Goal: Task Accomplishment & Management: Manage account settings

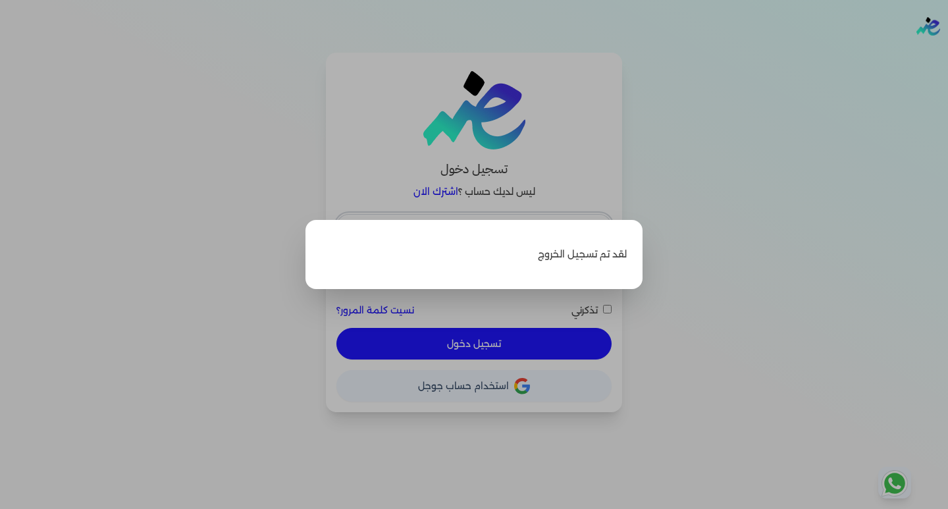
type input "[EMAIL_ADDRESS][DOMAIN_NAME]"
click at [634, 190] on label "Close" at bounding box center [474, 254] width 948 height 509
click at [948, 53] on input "Close" at bounding box center [948, 53] width 0 height 0
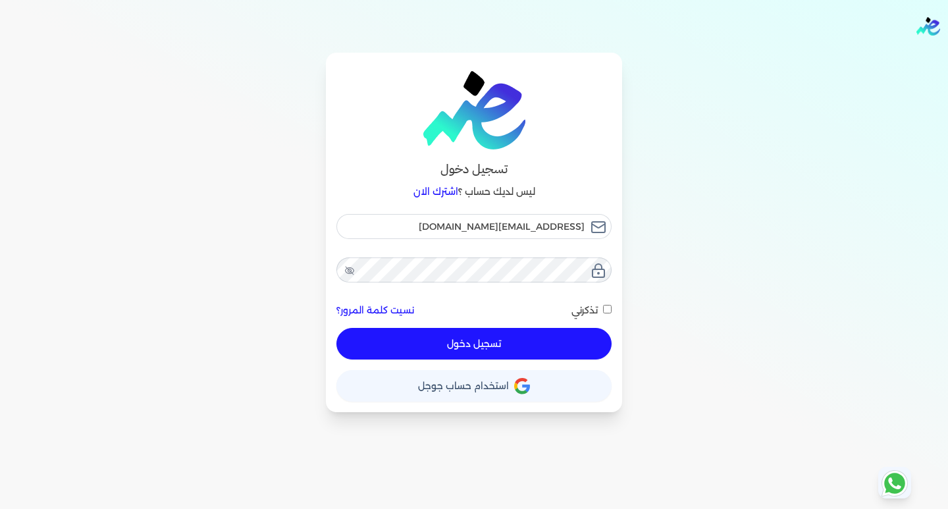
click at [518, 344] on button "تسجيل دخول" at bounding box center [473, 344] width 275 height 32
checkbox input "false"
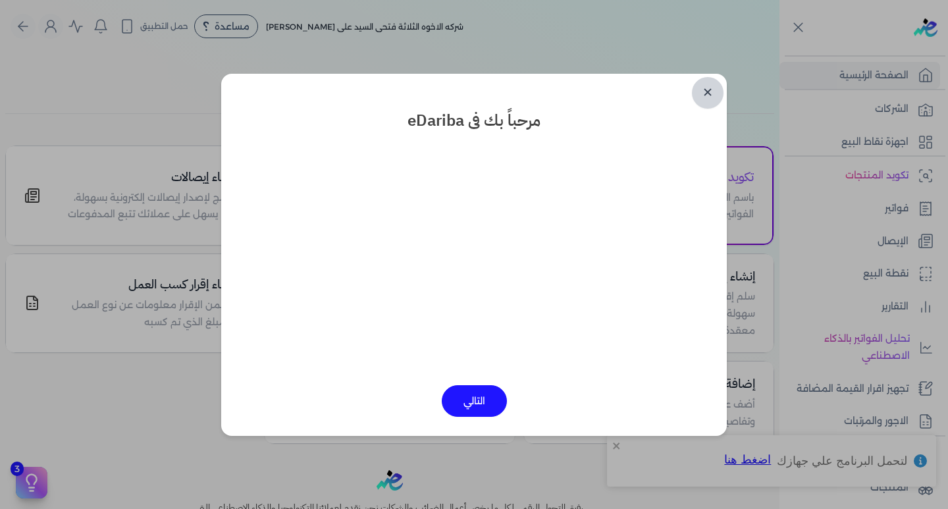
click at [711, 94] on link "✕" at bounding box center [708, 93] width 32 height 32
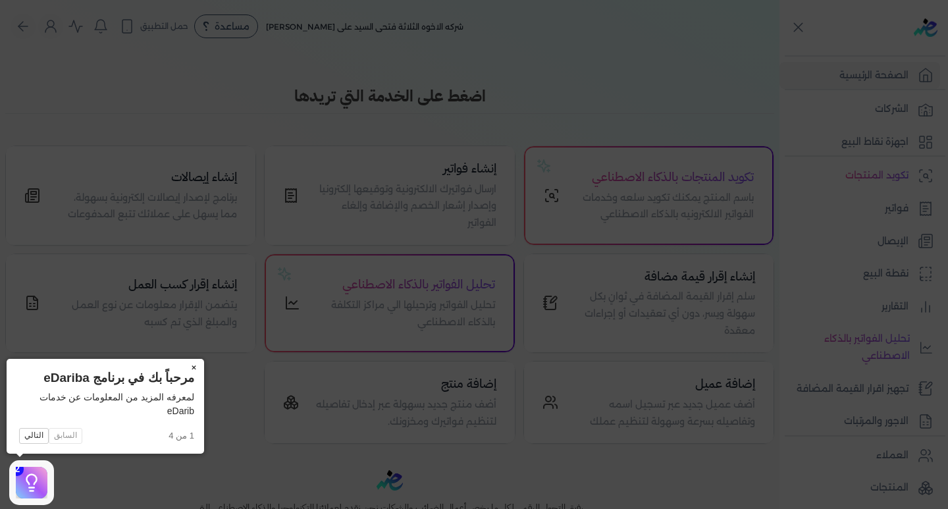
click at [190, 366] on button "×" at bounding box center [193, 368] width 21 height 18
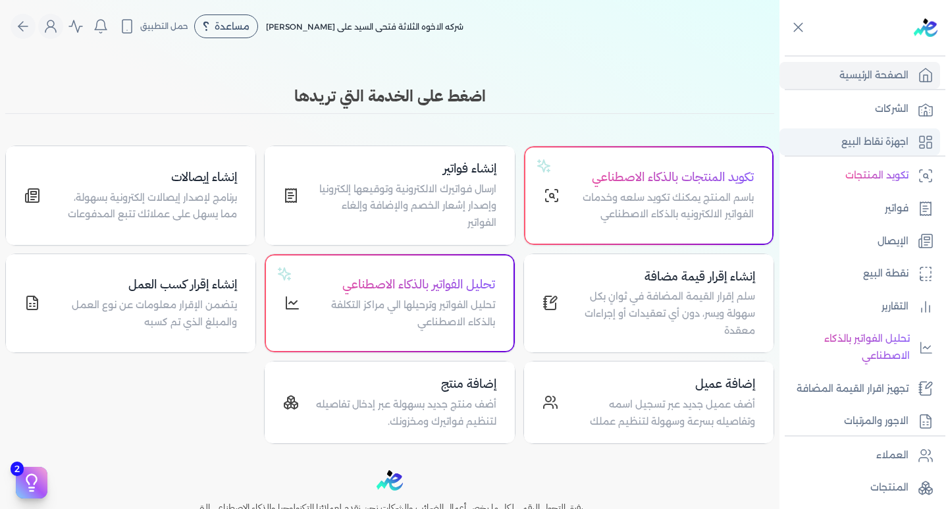
click at [864, 136] on p "اجهزة نقاط البيع" at bounding box center [875, 142] width 67 height 17
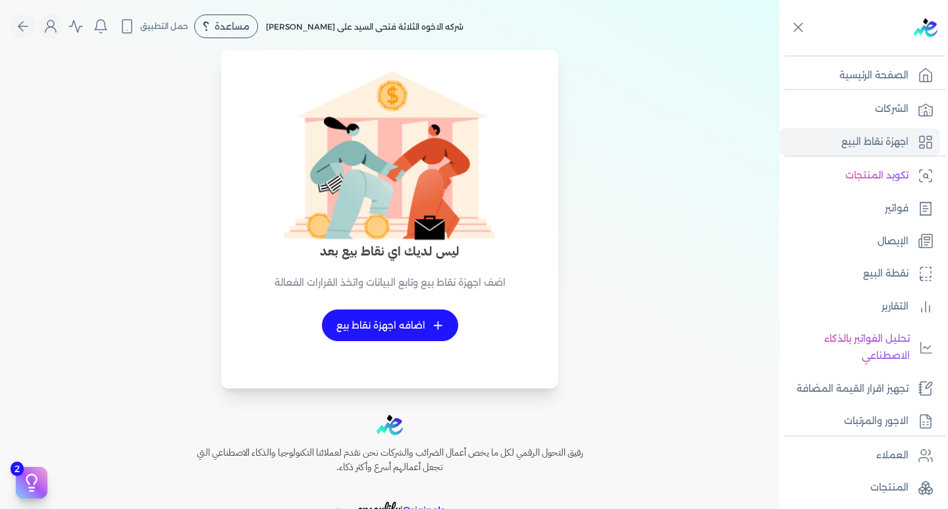
click at [410, 324] on link "+ اضافه اجهزة نقاط بيع" at bounding box center [390, 325] width 136 height 32
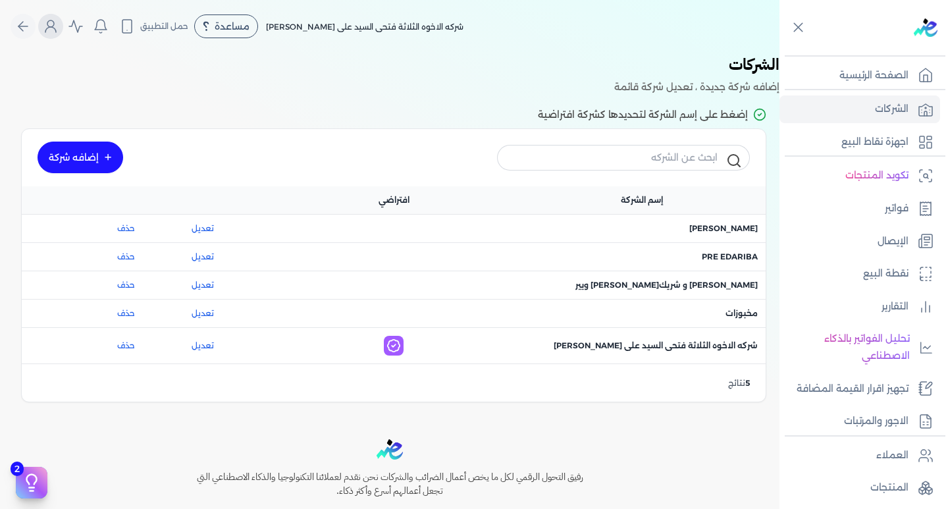
click at [52, 37] on button "Global" at bounding box center [50, 26] width 25 height 25
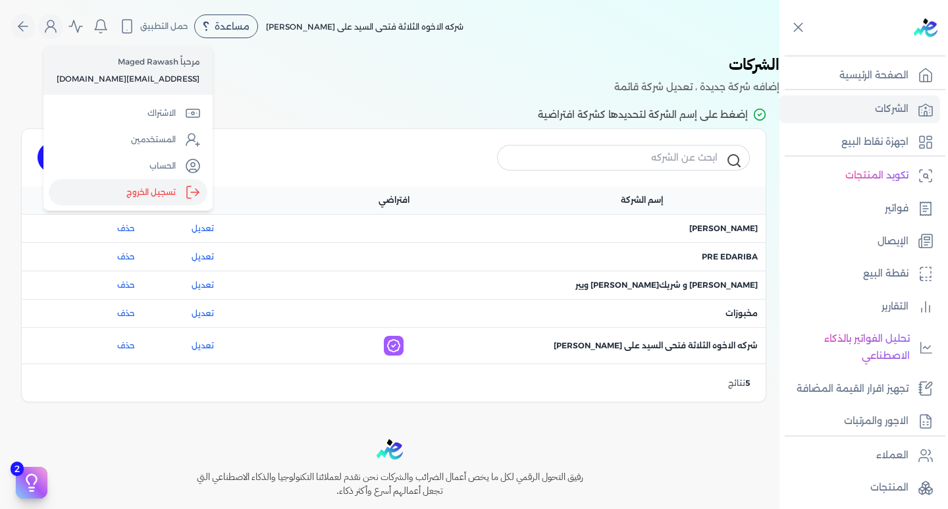
click at [142, 188] on label "تسجيل الخروج" at bounding box center [128, 192] width 159 height 26
click at [780, 53] on input "Close" at bounding box center [780, 53] width 0 height 0
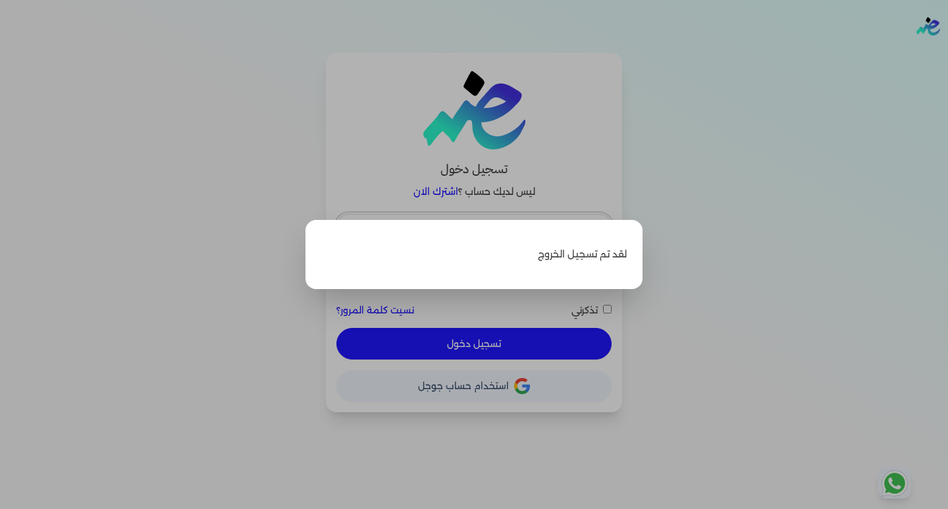
type input "[EMAIL_ADDRESS][DOMAIN_NAME]"
checkbox input "false"
click at [810, 227] on label "Close" at bounding box center [474, 254] width 948 height 509
click at [948, 53] on input "Close" at bounding box center [948, 53] width 0 height 0
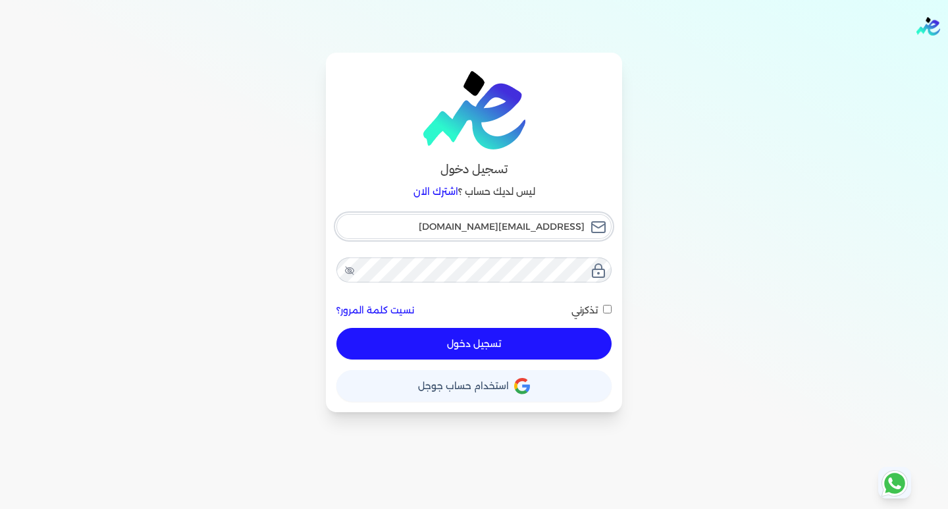
click at [480, 230] on input "[EMAIL_ADDRESS][DOMAIN_NAME]" at bounding box center [473, 226] width 275 height 25
type input "[EMAIL_ADDRESS][DOMAIN_NAME]"
click at [464, 342] on button "تسجيل دخول" at bounding box center [473, 344] width 275 height 32
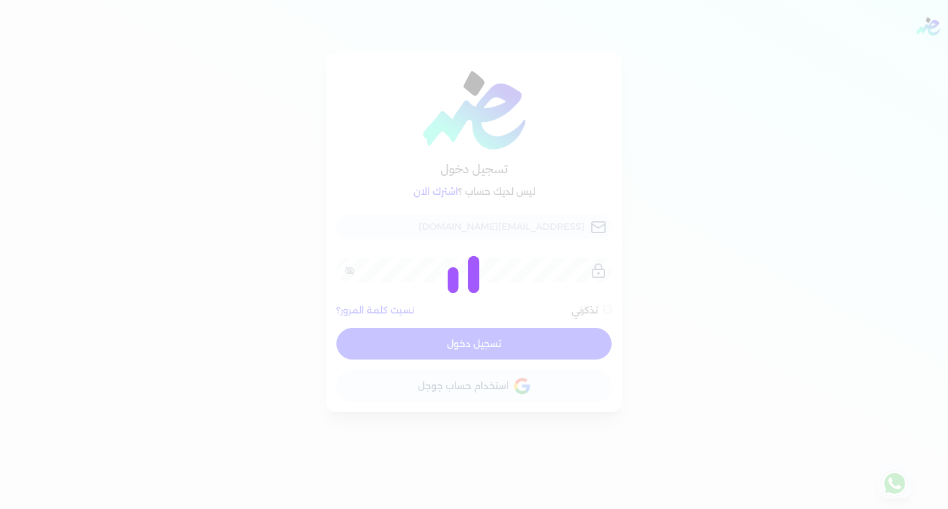
checkbox input "false"
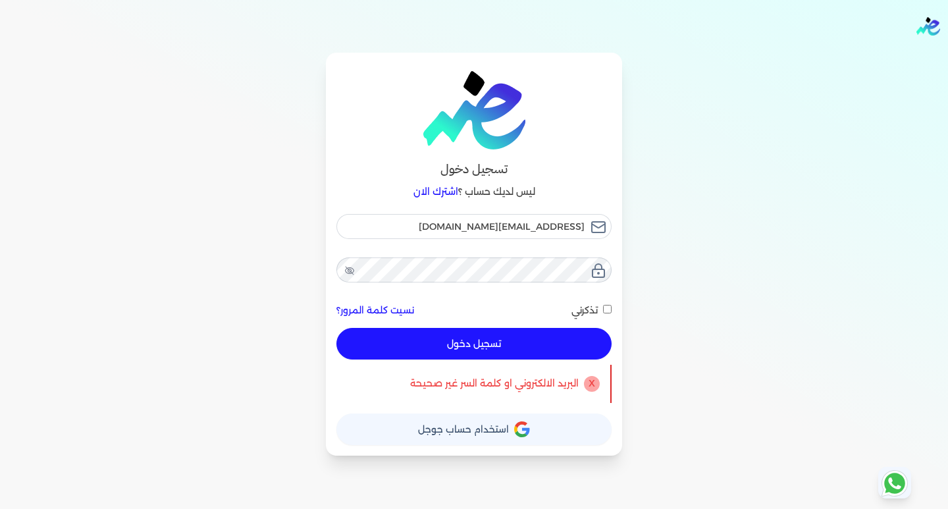
click at [454, 425] on span "استخدام حساب جوجل" at bounding box center [463, 429] width 91 height 9
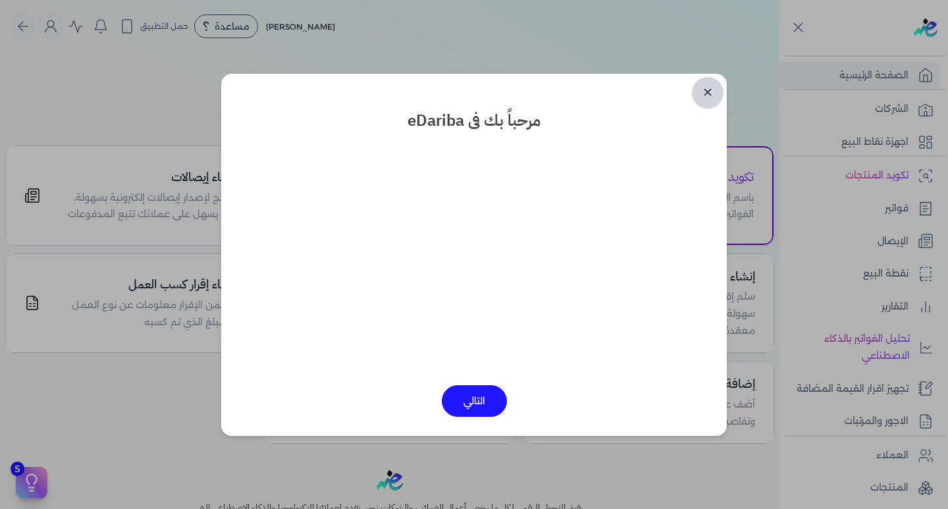
click at [714, 90] on link "✕" at bounding box center [708, 93] width 32 height 32
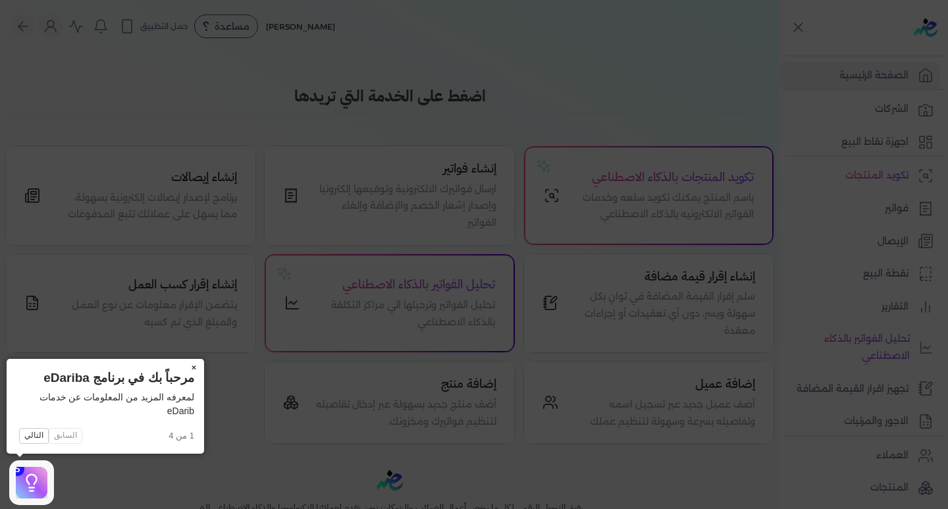
click at [194, 368] on button "×" at bounding box center [193, 368] width 21 height 18
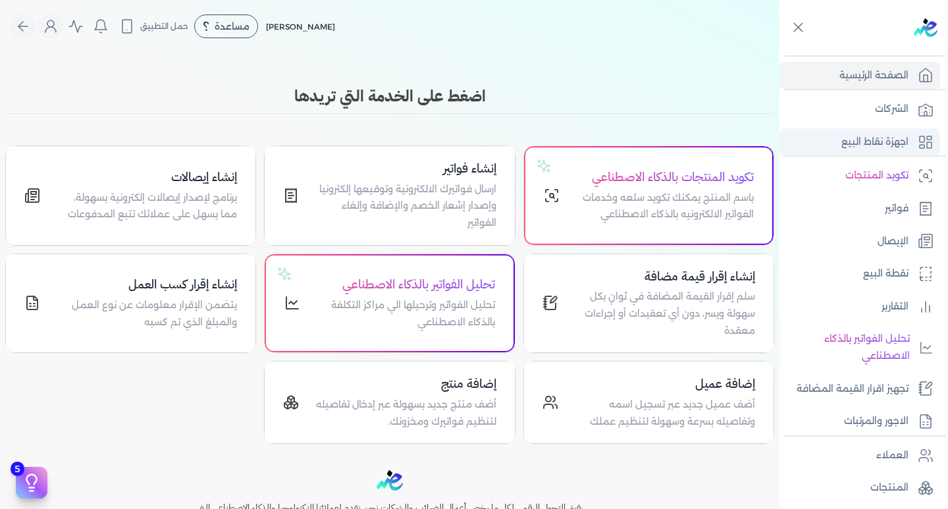
click at [838, 138] on link "اجهزة نقاط البيع" at bounding box center [860, 142] width 161 height 28
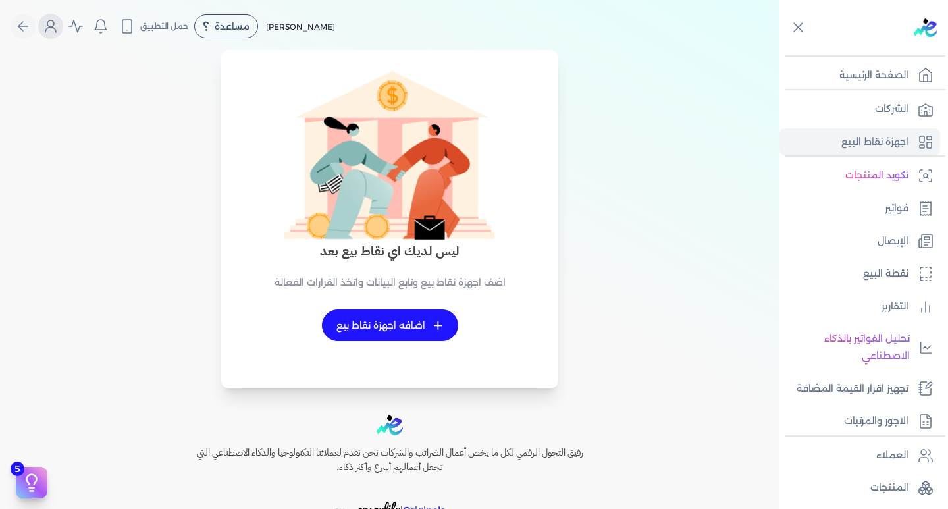
click at [55, 24] on icon "Global" at bounding box center [51, 26] width 16 height 16
click at [121, 194] on label "تسجيل الخروج" at bounding box center [128, 192] width 159 height 26
click at [780, 53] on input "Close" at bounding box center [780, 53] width 0 height 0
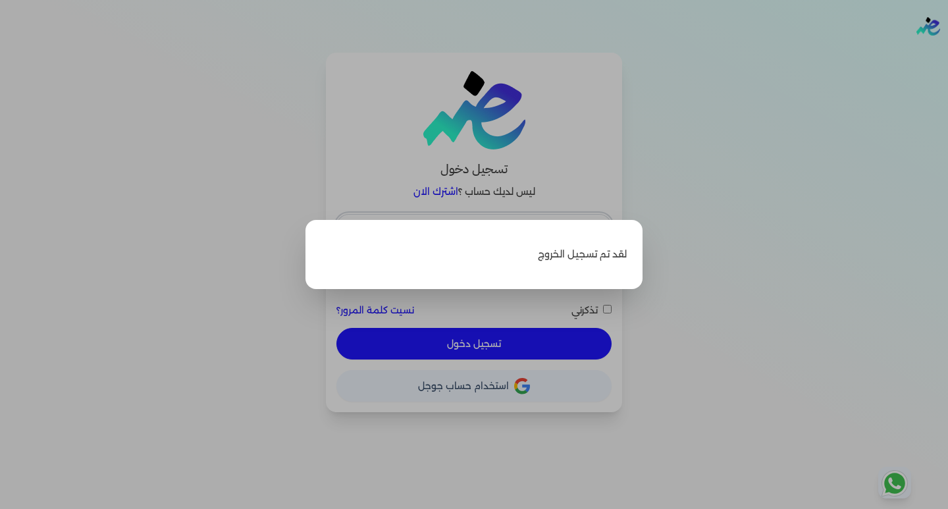
type input "esraaalsayed13@gmail.com"
checkbox input "false"
click at [537, 178] on label "Close" at bounding box center [474, 254] width 948 height 509
click at [948, 53] on input "Close" at bounding box center [948, 53] width 0 height 0
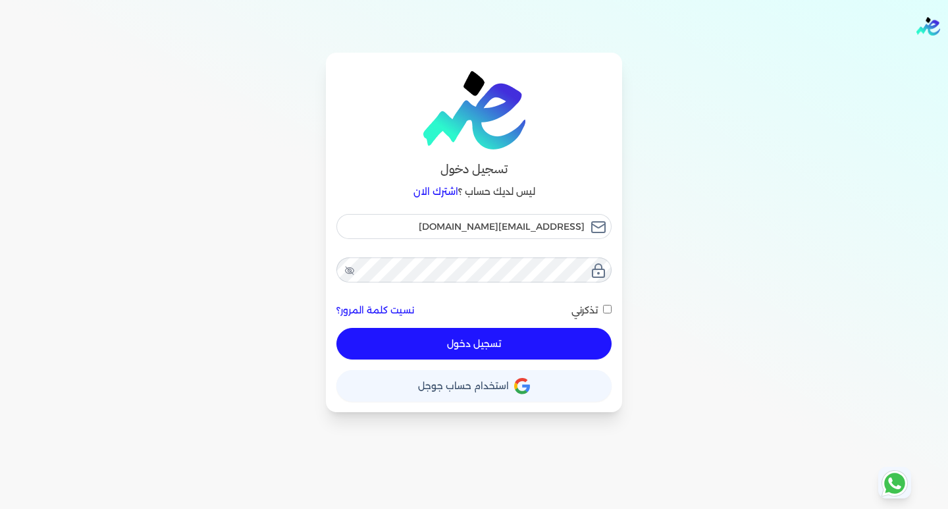
click at [431, 207] on div "تسجيل دخول ليس لديك حساب ؟ اشترك الان esraaalsayed13@gmail.com نسيت كلمة المرور…" at bounding box center [474, 233] width 296 height 360
click at [425, 221] on input "esraaalsayed13@gmail.com" at bounding box center [473, 226] width 275 height 25
type input "esraaalsayed504@gmail.com"
click at [479, 346] on button "تسجيل دخول" at bounding box center [473, 344] width 275 height 32
checkbox input "false"
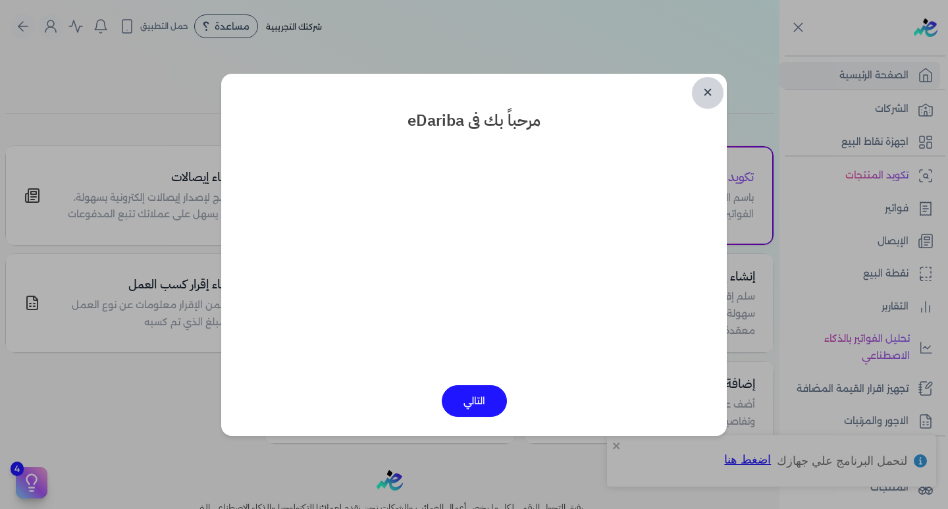
click at [700, 94] on link "✕" at bounding box center [708, 93] width 32 height 32
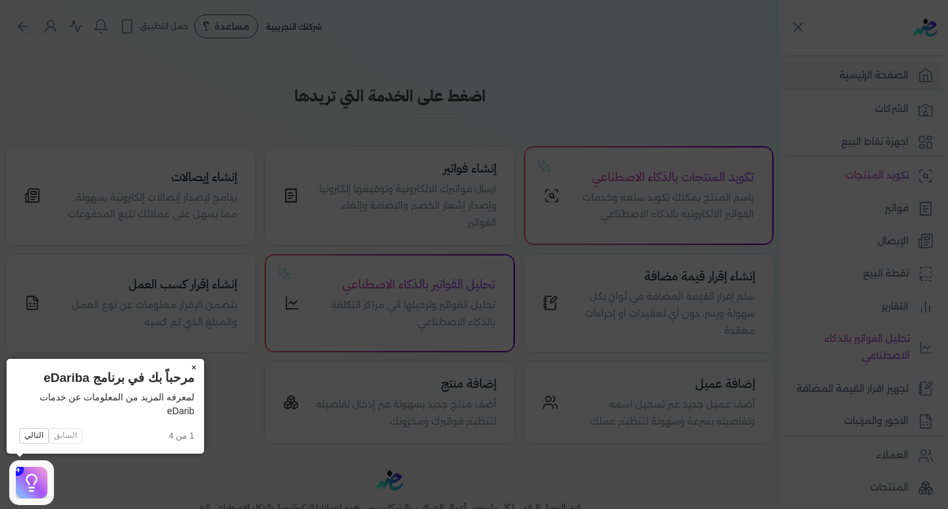
click at [198, 364] on button "×" at bounding box center [193, 368] width 21 height 18
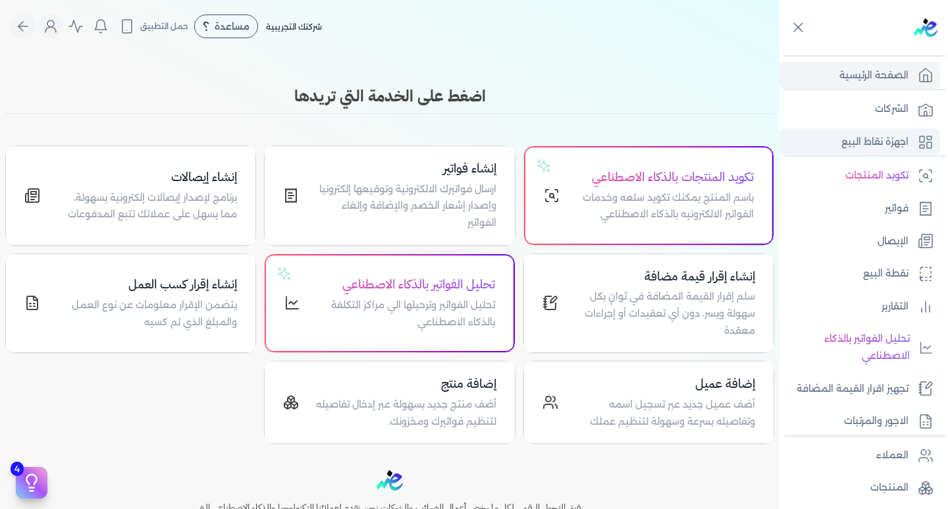
click at [882, 148] on p "اجهزة نقاط البيع" at bounding box center [875, 142] width 67 height 17
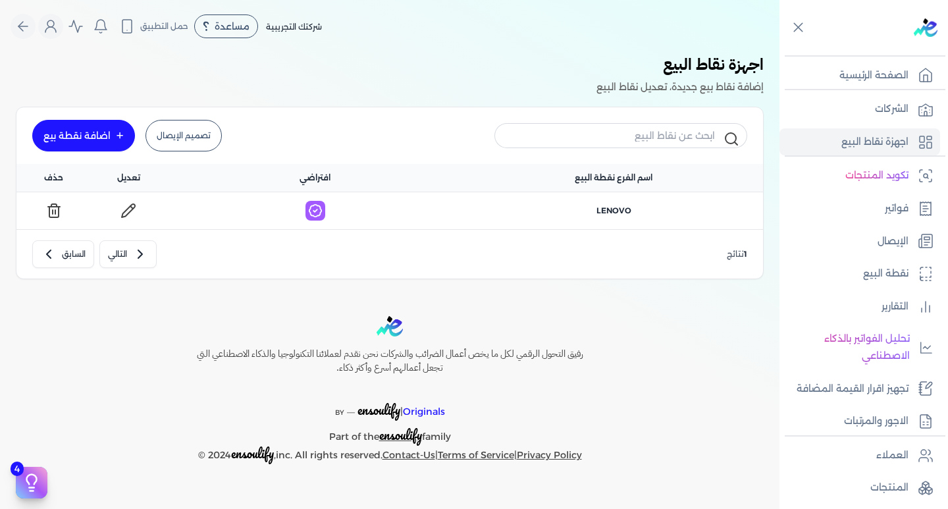
click at [790, 26] on div at bounding box center [866, 27] width 163 height 55
click at [795, 28] on icon at bounding box center [798, 27] width 16 height 16
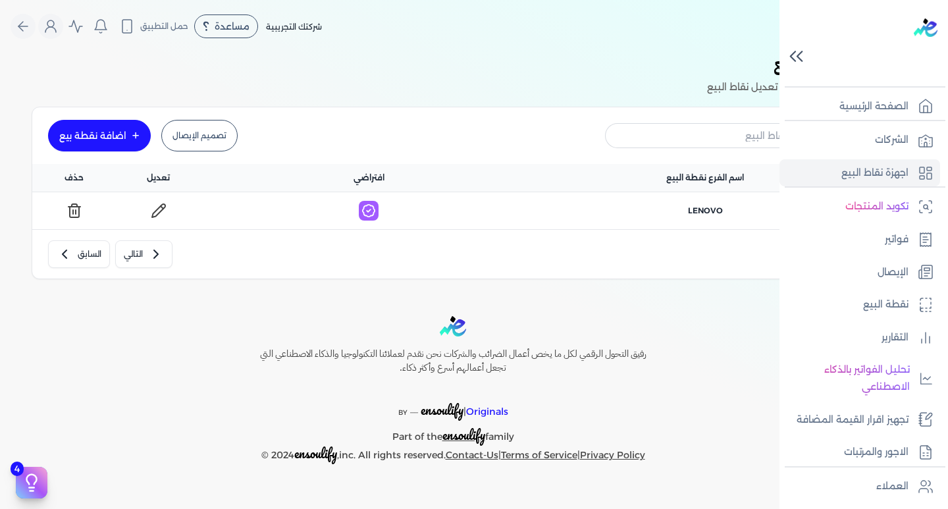
click at [788, 56] on icon at bounding box center [796, 56] width 23 height 23
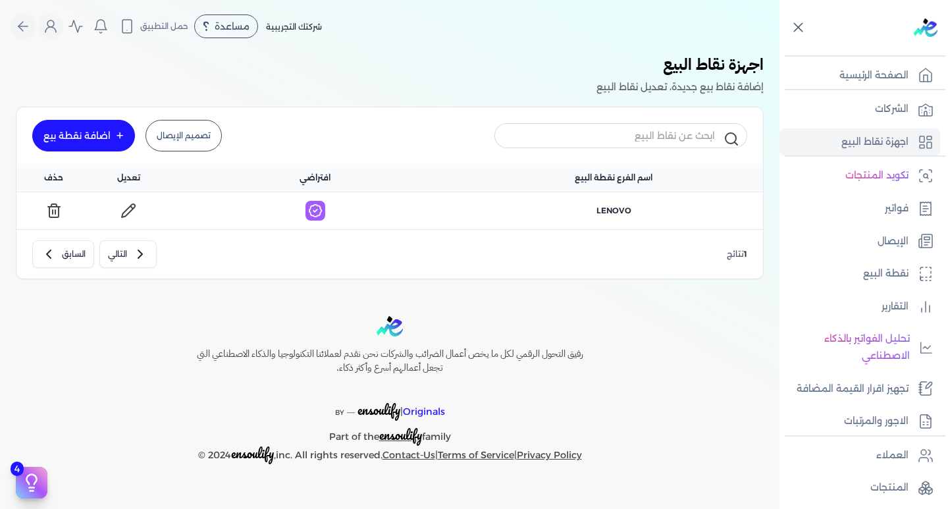
click at [805, 29] on icon at bounding box center [798, 27] width 16 height 16
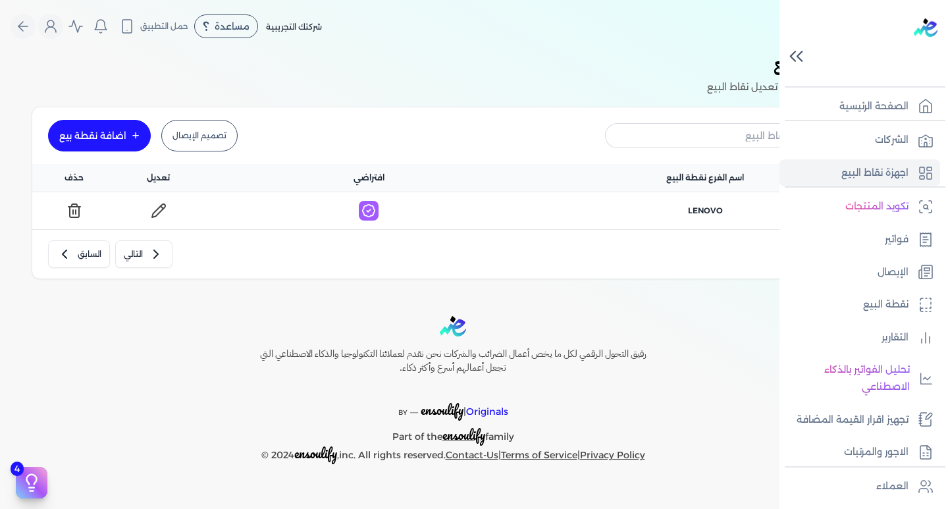
click at [790, 57] on icon at bounding box center [796, 56] width 23 height 23
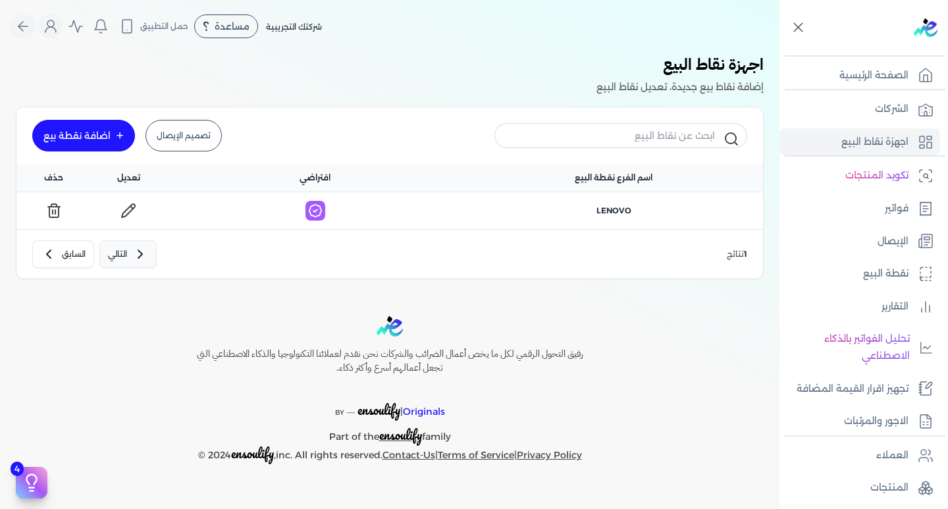
click at [130, 256] on button "التالي" at bounding box center [127, 254] width 57 height 28
click at [103, 252] on button "التالي" at bounding box center [127, 254] width 57 height 28
click at [58, 252] on button "السابق" at bounding box center [63, 254] width 62 height 28
click at [129, 257] on button "التالي" at bounding box center [127, 254] width 57 height 28
drag, startPoint x: 140, startPoint y: 255, endPoint x: 132, endPoint y: 254, distance: 7.4
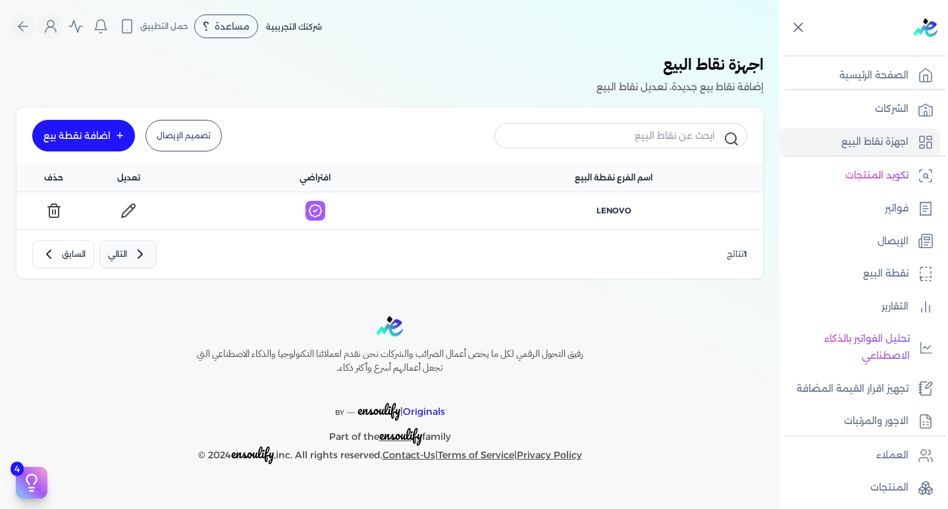
click at [138, 254] on icon "button" at bounding box center [140, 254] width 16 height 16
drag, startPoint x: 74, startPoint y: 244, endPoint x: 49, endPoint y: 247, distance: 24.6
click at [49, 247] on button "السابق" at bounding box center [63, 254] width 62 height 28
click at [49, 248] on icon "button" at bounding box center [49, 254] width 16 height 16
click at [52, 250] on icon "button" at bounding box center [49, 254] width 16 height 16
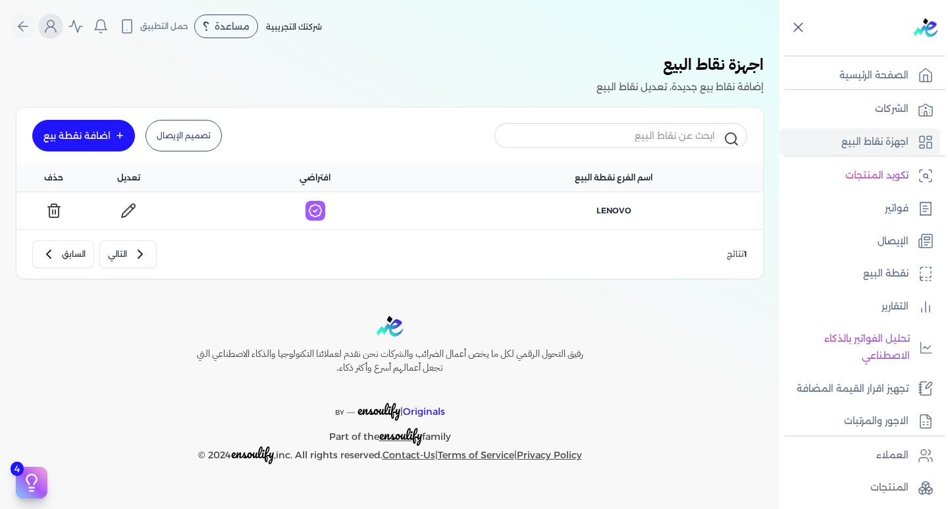
click at [55, 26] on icon "Global" at bounding box center [51, 26] width 16 height 16
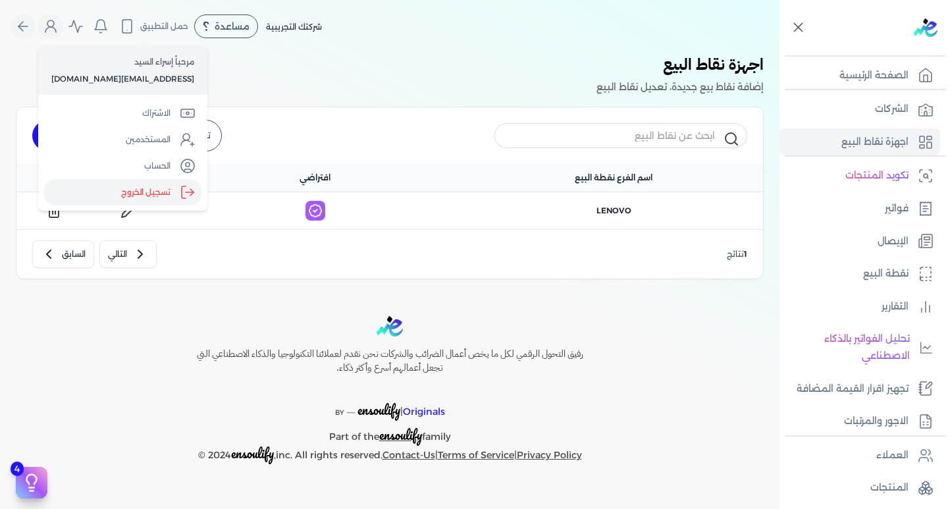
click at [134, 186] on label "تسجيل الخروج" at bounding box center [122, 192] width 159 height 26
click at [780, 53] on input "Close" at bounding box center [780, 53] width 0 height 0
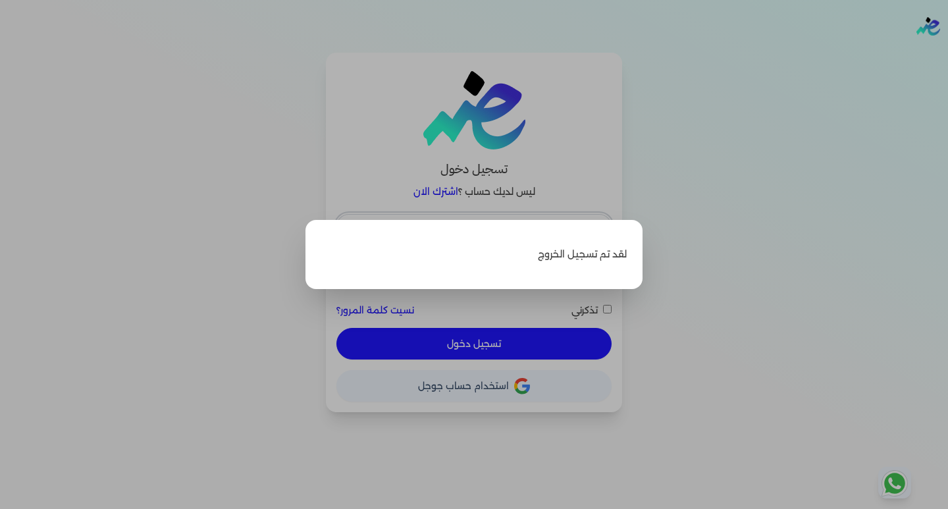
type input "esraaalsayed504@gmail.com"
checkbox input "false"
click at [700, 209] on label "Close" at bounding box center [474, 254] width 948 height 509
click at [948, 53] on input "Close" at bounding box center [948, 53] width 0 height 0
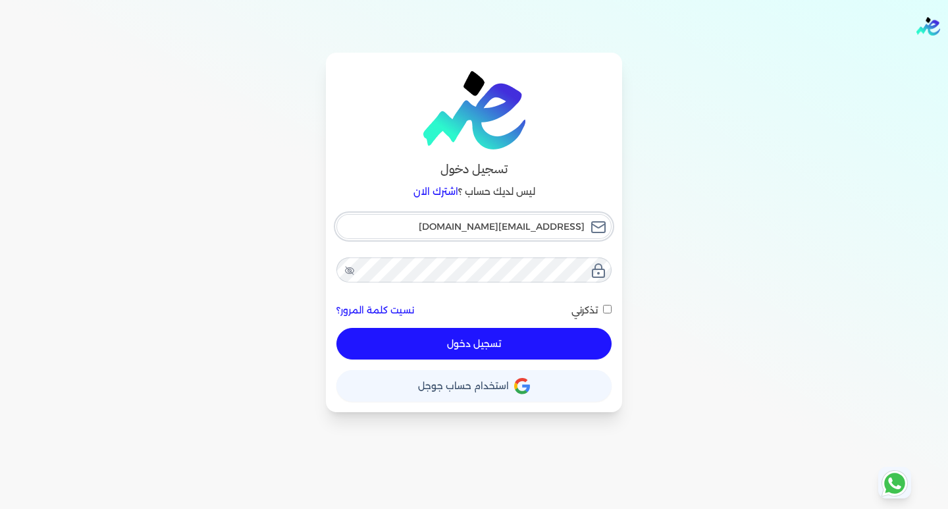
click at [448, 226] on input "esraaalsayed504@gmail.com" at bounding box center [473, 226] width 275 height 25
type input "[EMAIL_ADDRESS][DOMAIN_NAME]"
click at [492, 348] on button "تسجيل دخول" at bounding box center [473, 344] width 275 height 32
checkbox input "false"
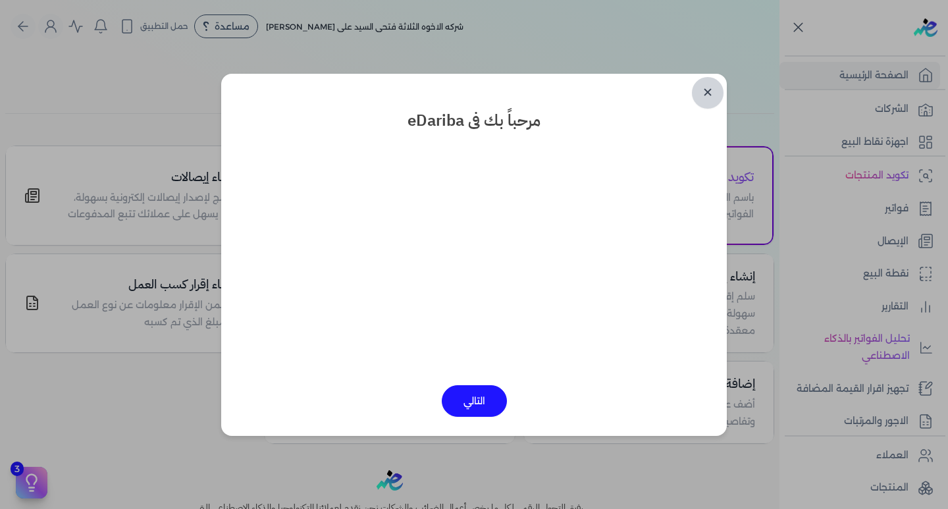
click at [714, 94] on link "✕" at bounding box center [708, 93] width 32 height 32
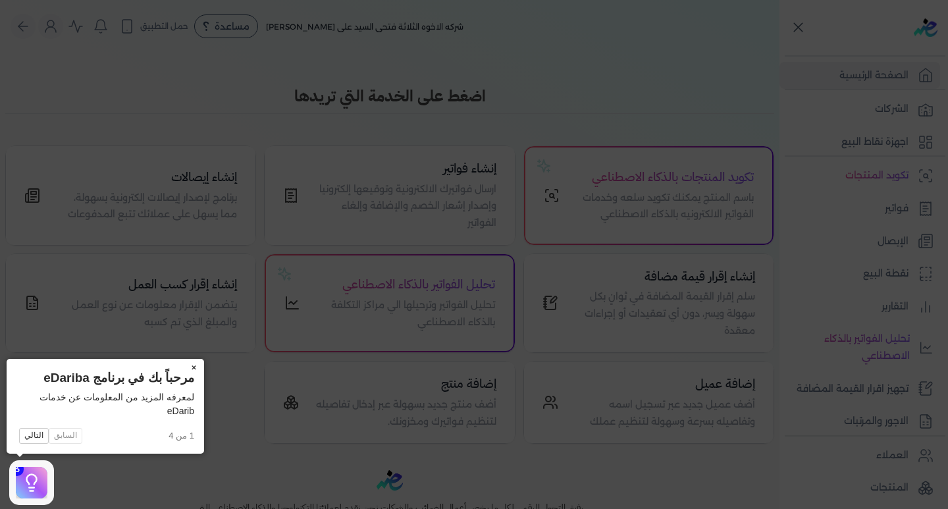
click at [189, 369] on button "×" at bounding box center [193, 368] width 21 height 18
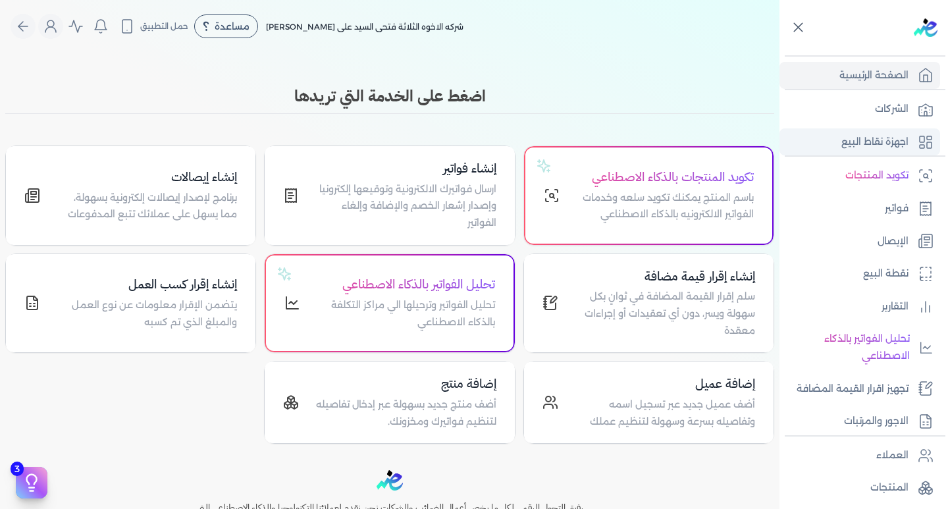
click at [844, 138] on p "اجهزة نقاط البيع" at bounding box center [875, 142] width 67 height 17
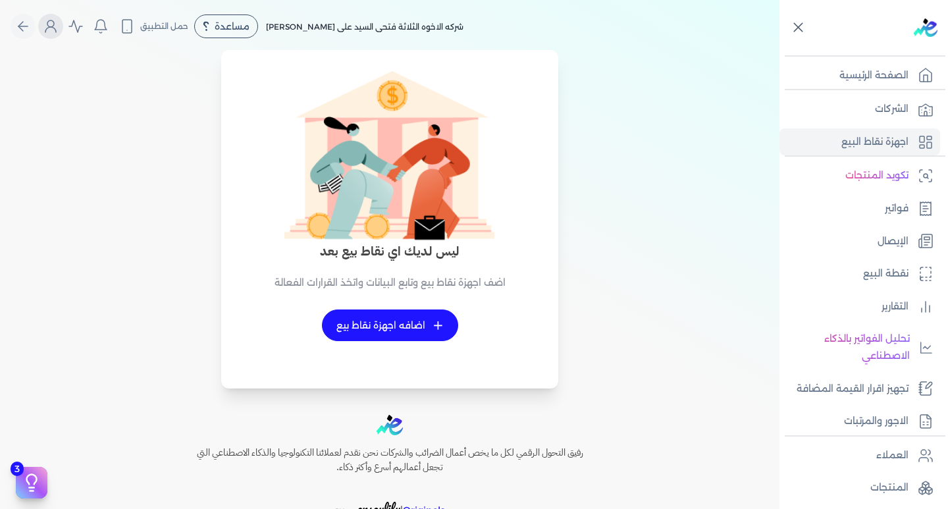
click at [47, 26] on button "Global" at bounding box center [50, 26] width 25 height 25
click at [648, 125] on div "ليس لديك اي نقاط بيع بعد اضف اجهزة نقاط بيع وتابع البيانات واتخذ القرارات الفعا…" at bounding box center [390, 227] width 764 height 323
drag, startPoint x: 288, startPoint y: 2, endPoint x: 690, endPoint y: 95, distance: 413.1
click at [690, 95] on div "ليس لديك اي نقاط بيع بعد اضف اجهزة نقاط بيع وتابع البيانات واتخذ القرارات الفعا…" at bounding box center [390, 227] width 764 height 323
click at [397, 319] on link "+ اضافه اجهزة نقاط بيع" at bounding box center [390, 325] width 136 height 32
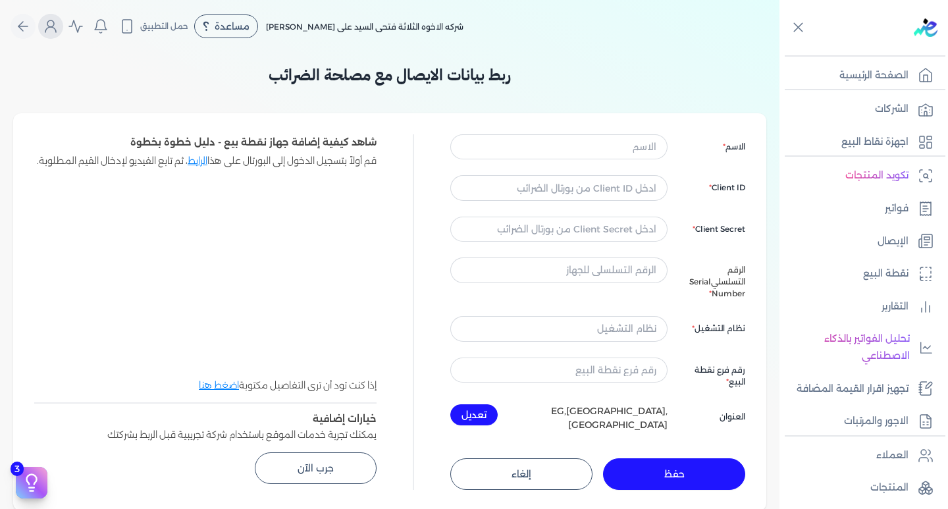
click at [63, 31] on button "Global" at bounding box center [50, 26] width 25 height 25
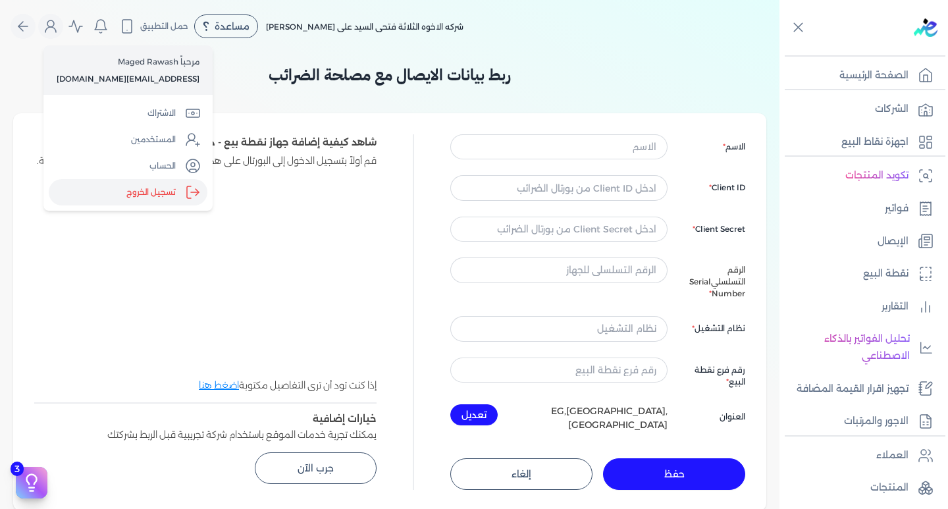
click at [173, 203] on label "تسجيل الخروج" at bounding box center [128, 192] width 159 height 26
click at [780, 53] on input "Close" at bounding box center [780, 53] width 0 height 0
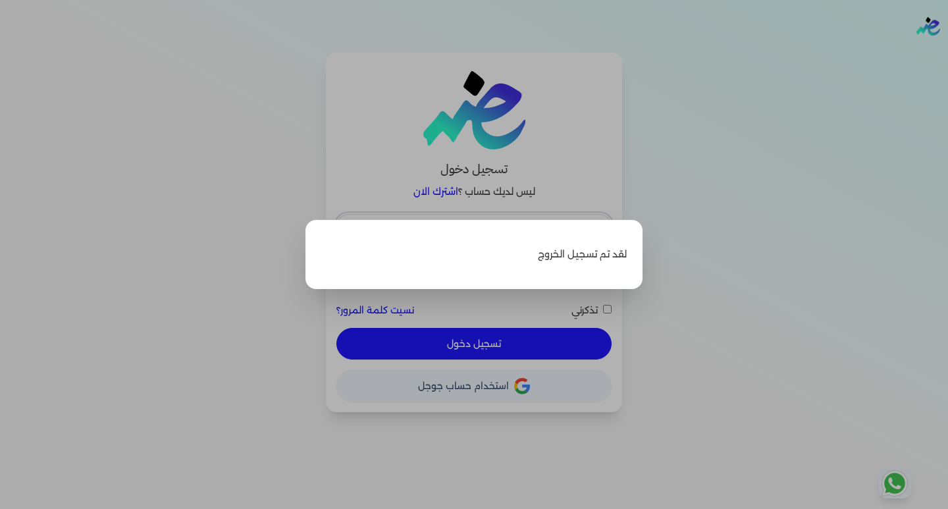
type input "[EMAIL_ADDRESS][DOMAIN_NAME]"
checkbox input "false"
drag, startPoint x: 847, startPoint y: 255, endPoint x: 805, endPoint y: 264, distance: 43.1
click at [830, 263] on label "Close" at bounding box center [474, 254] width 948 height 509
click at [948, 53] on input "Close" at bounding box center [948, 53] width 0 height 0
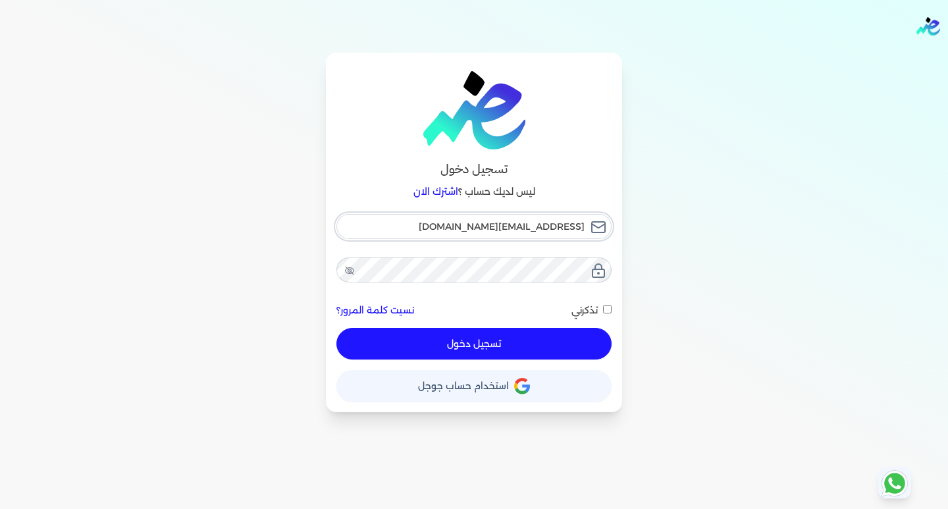
click at [479, 228] on input "[EMAIL_ADDRESS][DOMAIN_NAME]" at bounding box center [473, 226] width 275 height 25
type input "esraaalsayed13@gmail.com"
checkbox input "false"
click at [468, 381] on span "استخدام حساب جوجل" at bounding box center [463, 385] width 91 height 9
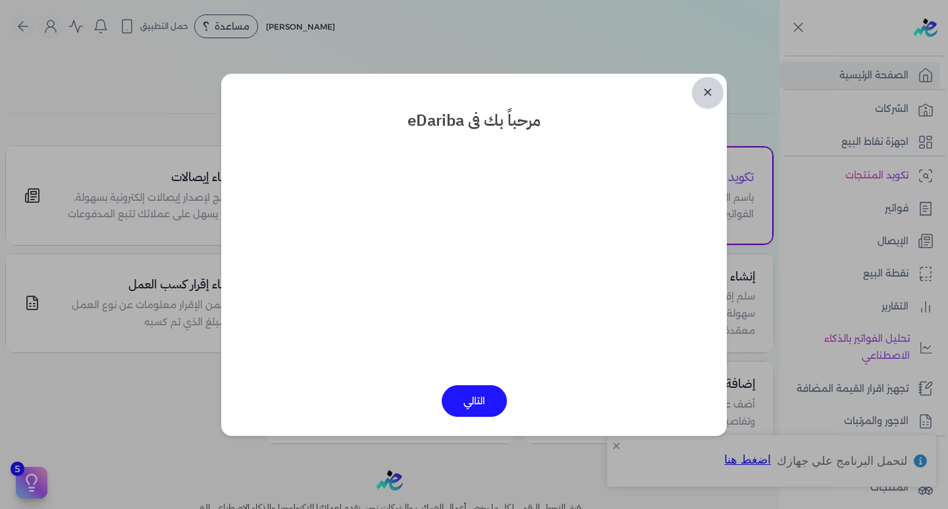
click at [707, 93] on link "✕" at bounding box center [708, 93] width 32 height 32
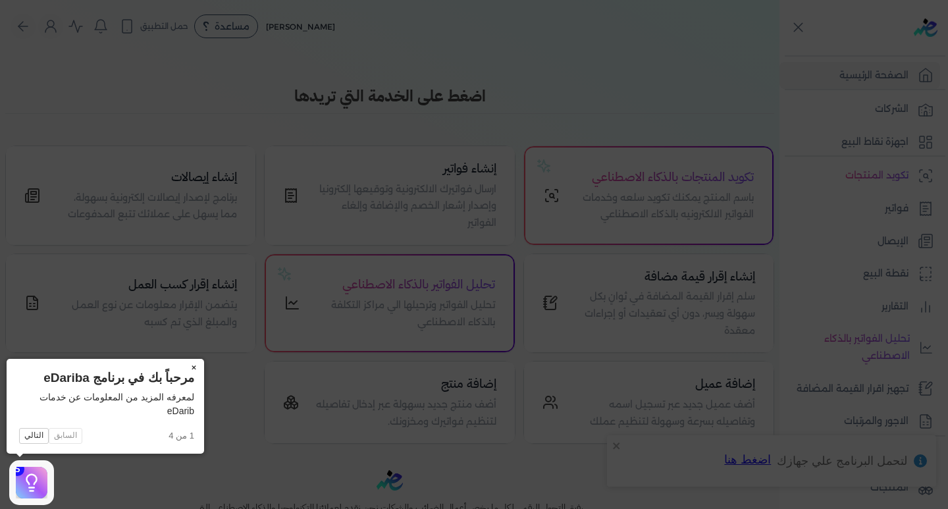
click at [194, 366] on button "×" at bounding box center [193, 368] width 21 height 18
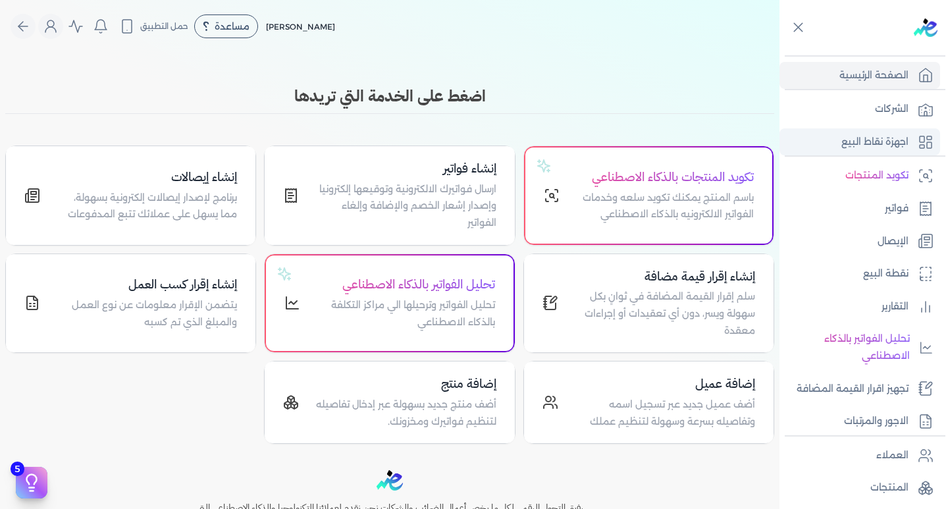
click at [881, 139] on p "اجهزة نقاط البيع" at bounding box center [875, 142] width 67 height 17
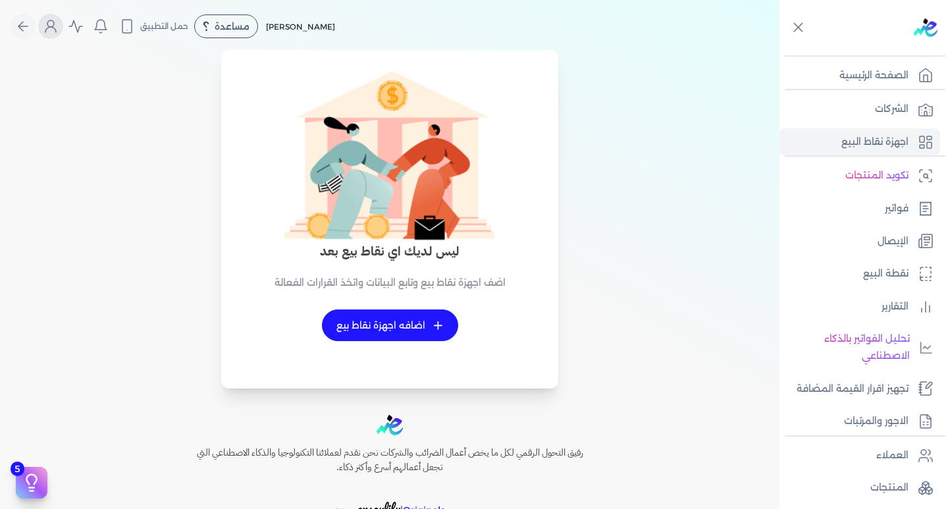
click at [62, 34] on button "Global" at bounding box center [50, 26] width 25 height 25
click at [115, 208] on div "مرحباً Esraa [EMAIL_ADDRESS][DOMAIN_NAME] الاشتراك المستخدمين الحساب تسجيل الخر…" at bounding box center [127, 127] width 169 height 165
click at [59, 33] on icon "Global" at bounding box center [51, 26] width 16 height 16
click at [156, 186] on label "تسجيل الخروج" at bounding box center [128, 192] width 159 height 26
click at [780, 53] on input "Close" at bounding box center [780, 53] width 0 height 0
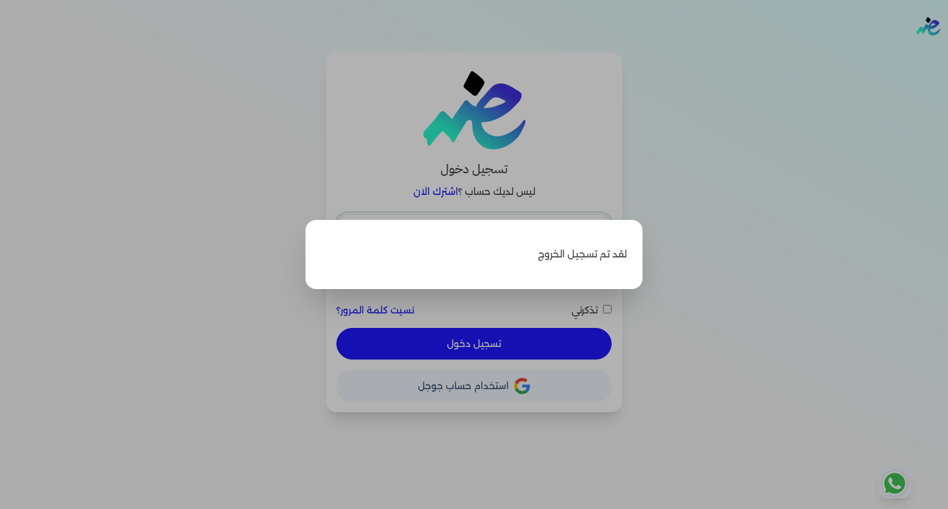
type input "esraaalsayed13@gmail.com"
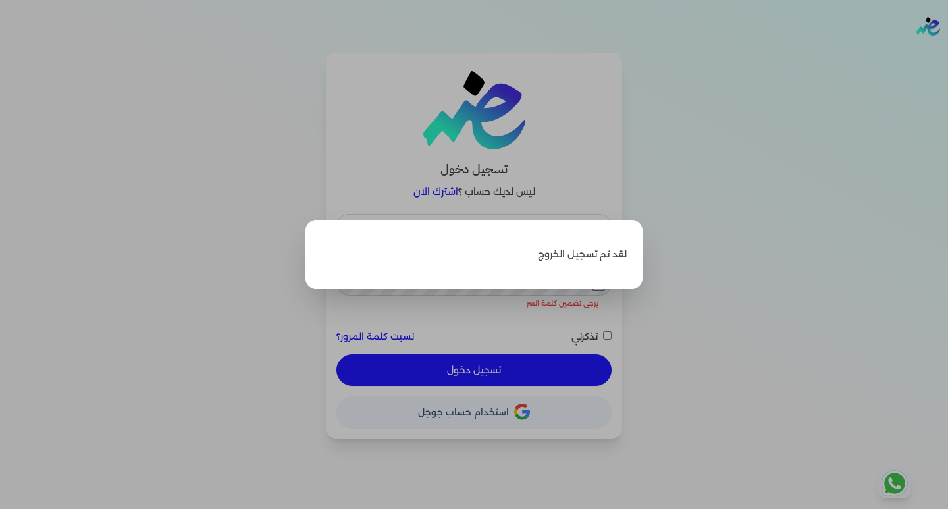
checkbox input "false"
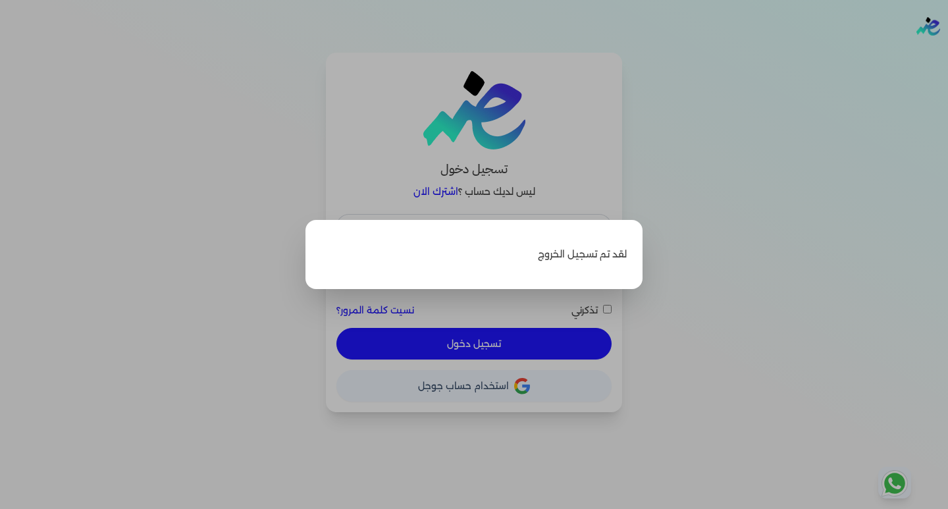
click at [743, 269] on label "Close" at bounding box center [474, 254] width 948 height 509
click at [948, 53] on input "Close" at bounding box center [948, 53] width 0 height 0
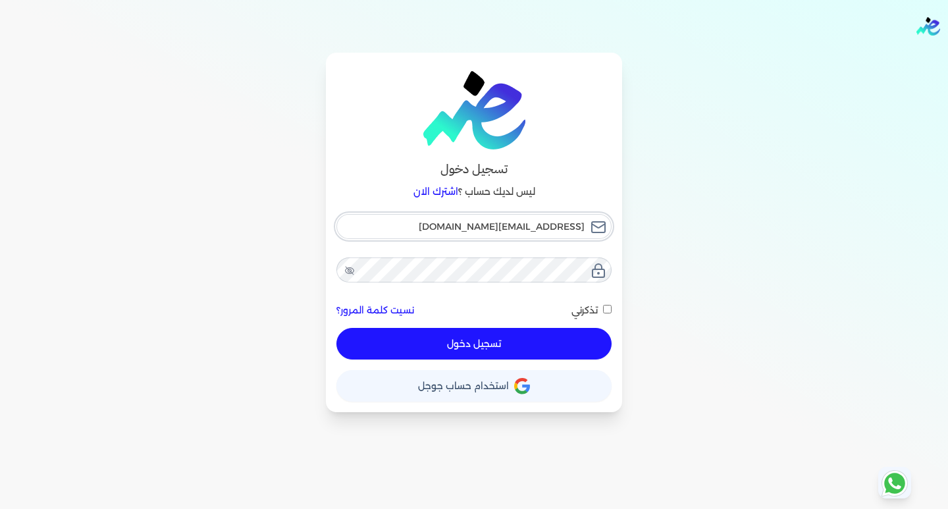
click at [423, 221] on input "esraaalsayed13@gmail.com" at bounding box center [473, 226] width 275 height 25
type input "[EMAIL_ADDRESS][DOMAIN_NAME]"
click at [461, 338] on button "تسجيل دخول" at bounding box center [473, 344] width 275 height 32
checkbox input "false"
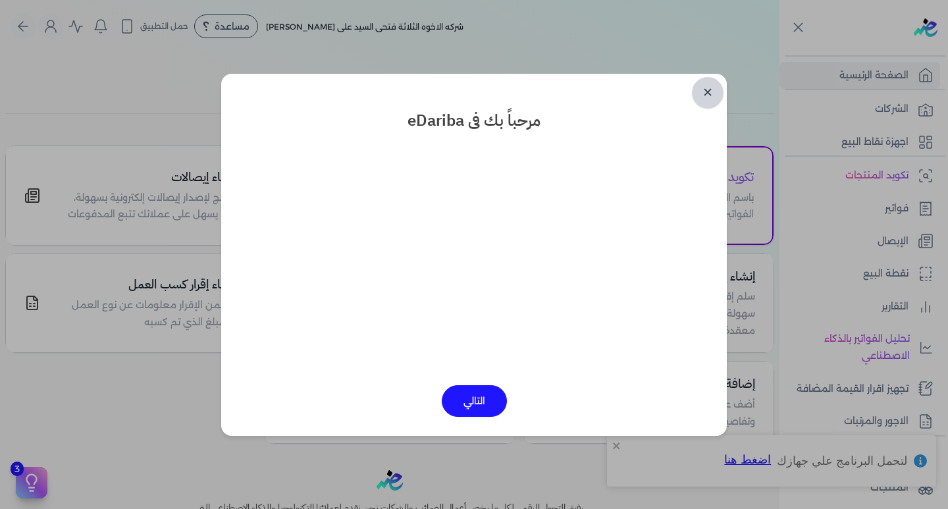
click at [709, 97] on link "✕" at bounding box center [708, 93] width 32 height 32
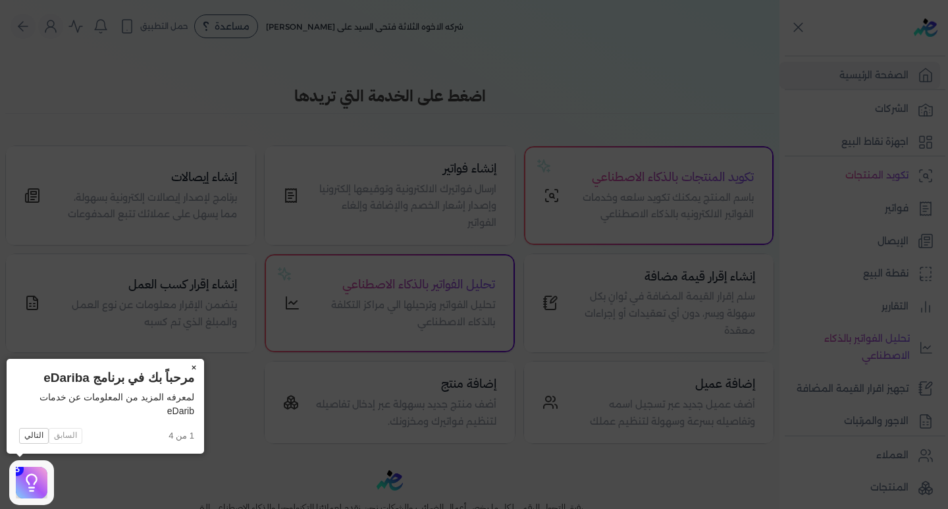
click at [196, 371] on button "×" at bounding box center [193, 368] width 21 height 18
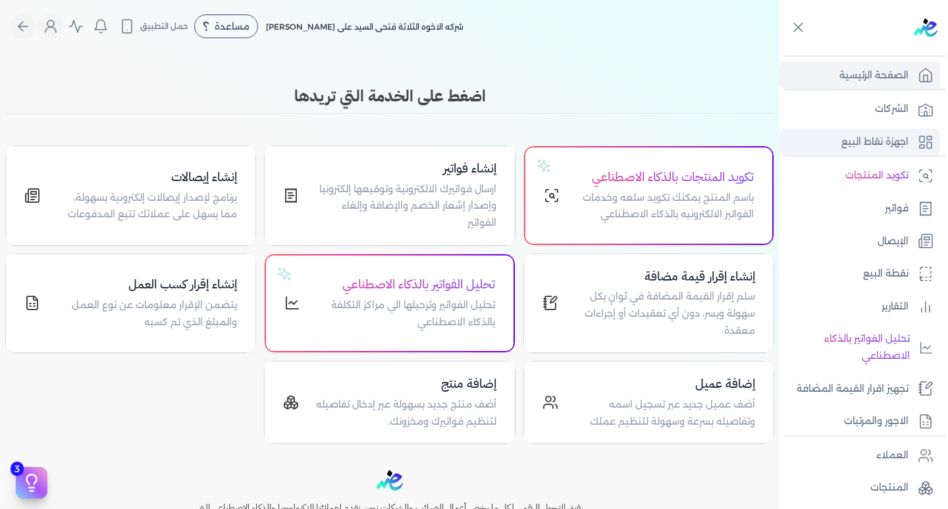
click at [867, 137] on p "اجهزة نقاط البيع" at bounding box center [875, 142] width 67 height 17
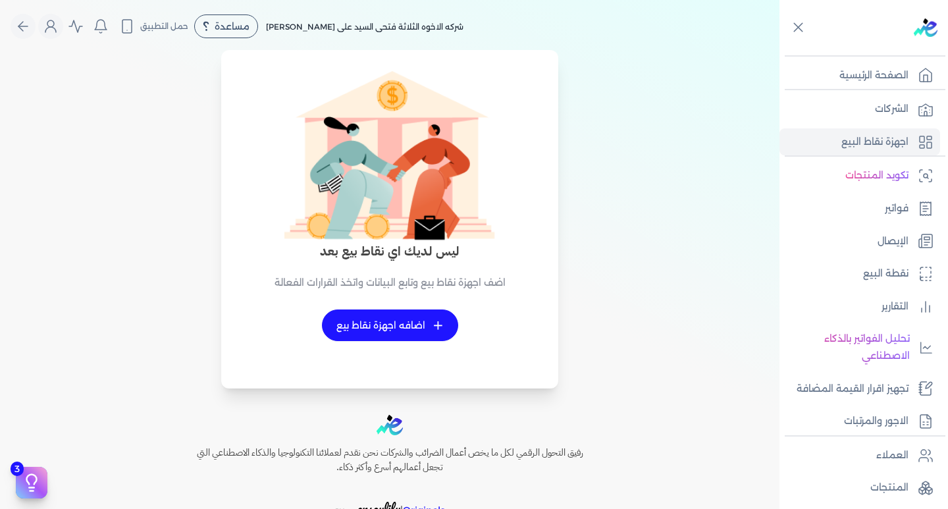
click at [403, 327] on link "+ اضافه اجهزة نقاط بيع" at bounding box center [390, 325] width 136 height 32
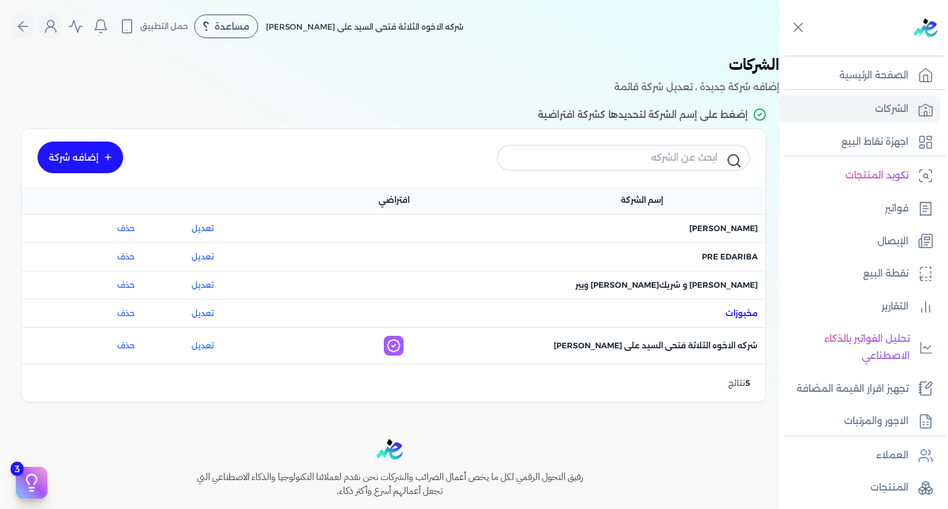
click at [743, 313] on span "اسم الشركة : مخبوزات" at bounding box center [742, 314] width 32 height 12
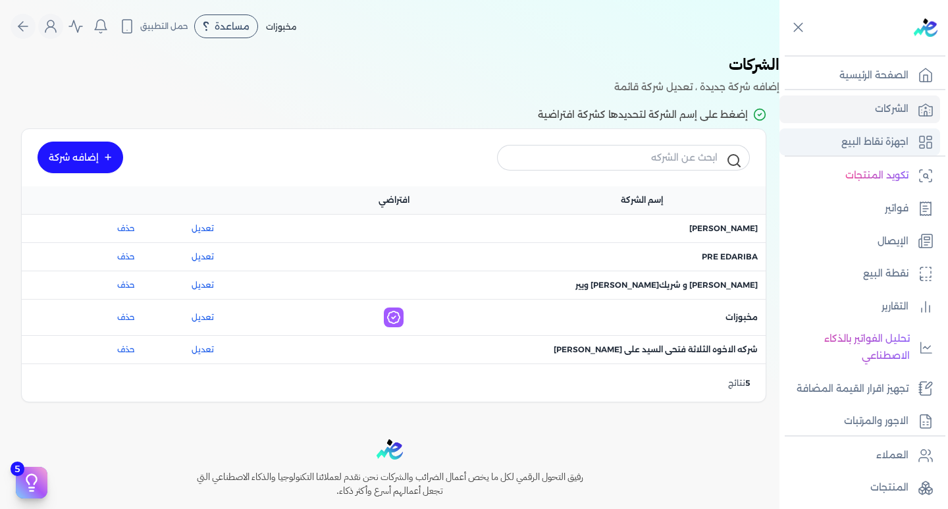
click at [902, 143] on p "اجهزة نقاط البيع" at bounding box center [875, 142] width 67 height 17
